Goal: Task Accomplishment & Management: Complete application form

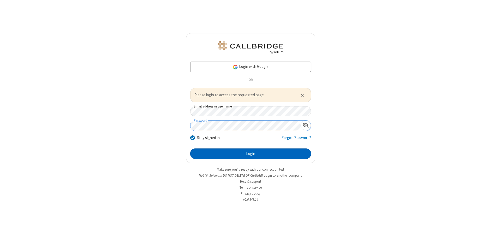
click at [250, 153] on button "Login" at bounding box center [250, 153] width 121 height 10
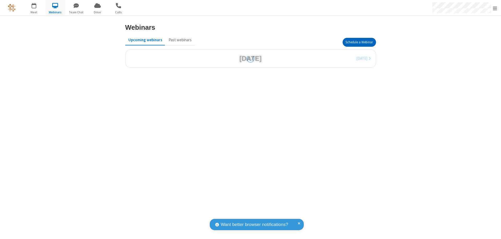
click at [359, 42] on button "Schedule a Webinar" at bounding box center [359, 42] width 33 height 9
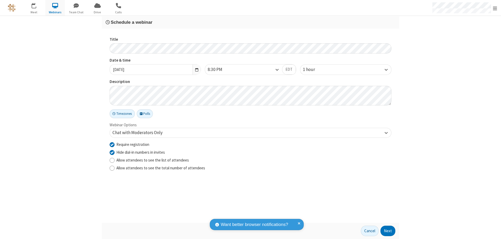
click at [112, 144] on input "Require registration" at bounding box center [112, 144] width 5 height 5
checkbox input "false"
click at [388, 231] on button "Next" at bounding box center [387, 231] width 15 height 10
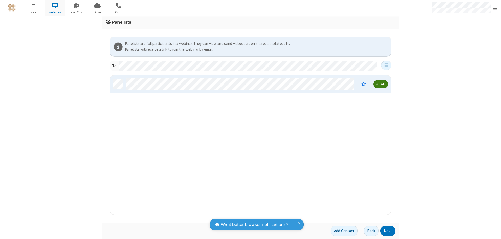
scroll to position [135, 277]
click at [388, 231] on button "Next" at bounding box center [387, 231] width 15 height 10
